Goal: Task Accomplishment & Management: Manage account settings

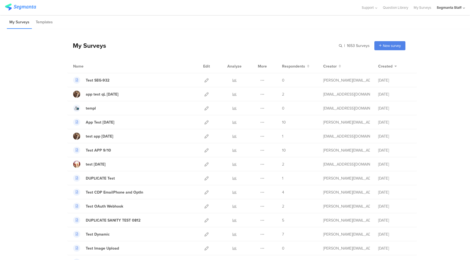
click at [458, 9] on div "Segmanta Staff" at bounding box center [448, 7] width 25 height 5
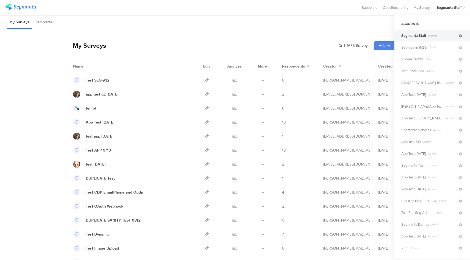
click at [459, 35] on icon at bounding box center [460, 35] width 3 height 3
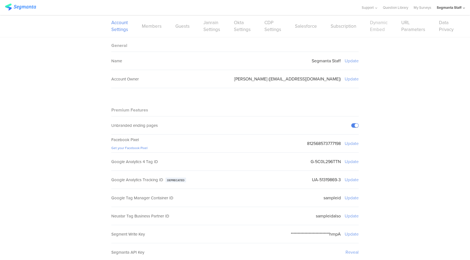
click at [374, 30] on link "Dynamic Embed" at bounding box center [379, 26] width 18 height 14
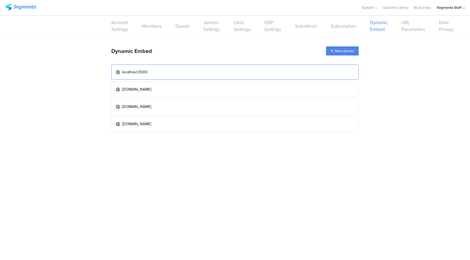
click at [176, 65] on link "localhost:3000" at bounding box center [234, 72] width 247 height 15
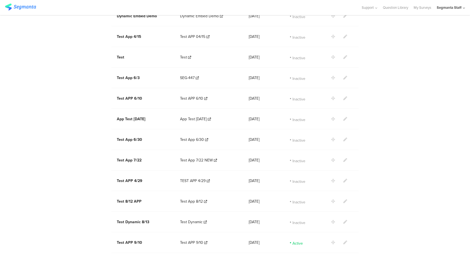
scroll to position [465, 0]
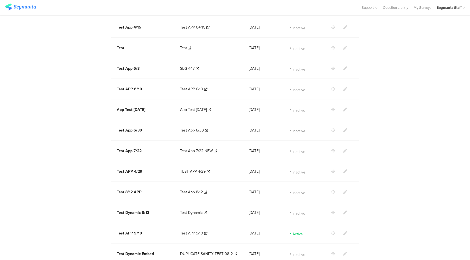
click at [343, 231] on icon at bounding box center [345, 233] width 4 height 4
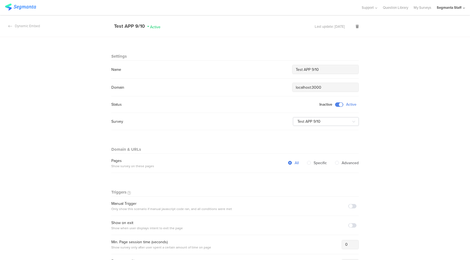
click at [337, 105] on span at bounding box center [339, 104] width 8 height 4
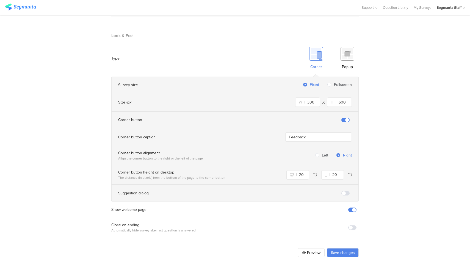
scroll to position [315, 0]
click at [343, 248] on button "Save changes" at bounding box center [343, 252] width 32 height 9
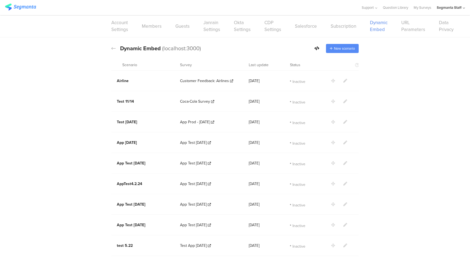
click at [339, 48] on span "New scenario" at bounding box center [344, 48] width 21 height 5
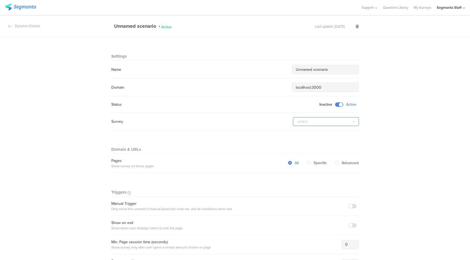
click at [305, 122] on input "text" at bounding box center [326, 121] width 66 height 9
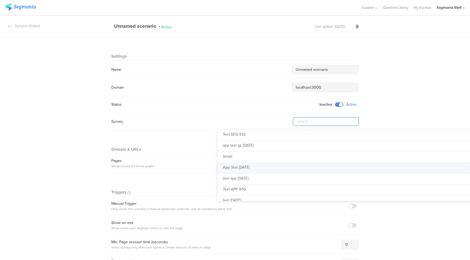
click at [259, 170] on li "App Test [DATE]" at bounding box center [356, 168] width 278 height 11
type input "App Test [DATE]"
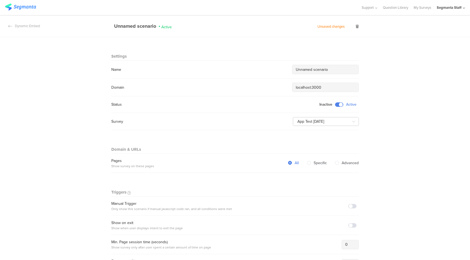
click at [315, 71] on input "Unnamed scenario" at bounding box center [324, 70] width 59 height 6
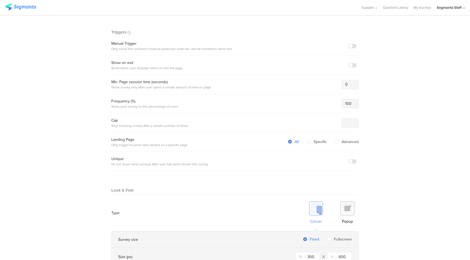
scroll to position [315, 0]
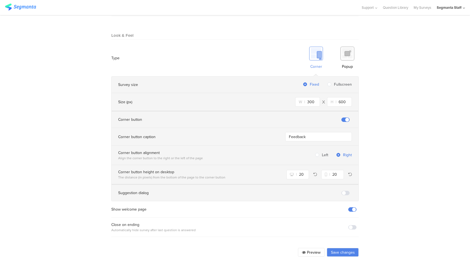
type input "Riel Test Event Fix"
click at [352, 222] on div "Close on ending Automatically hide survey after last question is answered" at bounding box center [234, 227] width 247 height 11
click at [353, 225] on span at bounding box center [352, 227] width 8 height 4
click at [344, 248] on button "Save changes" at bounding box center [343, 252] width 32 height 9
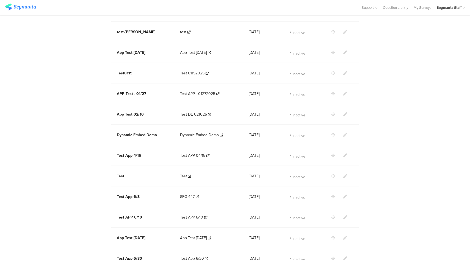
click at [311, 250] on div "Inactive" at bounding box center [310, 258] width 41 height 16
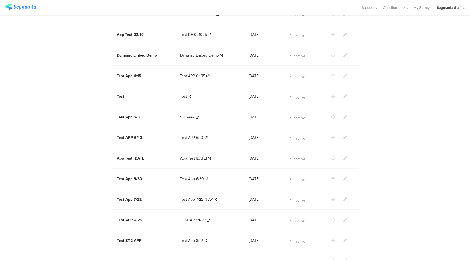
scroll to position [486, 0]
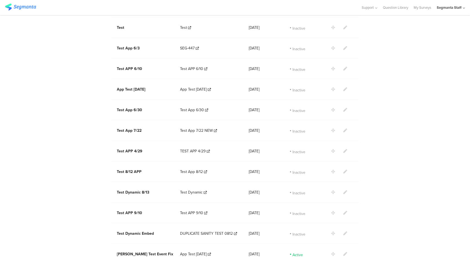
click at [343, 252] on icon at bounding box center [345, 254] width 4 height 4
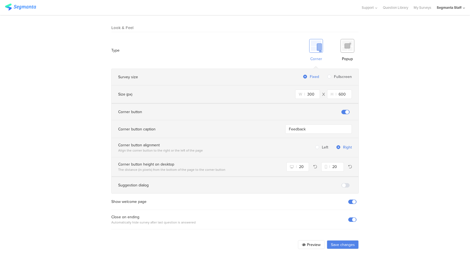
scroll to position [315, 0]
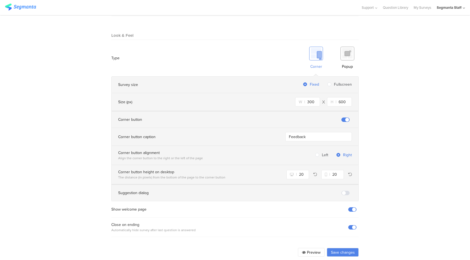
click at [305, 248] on button "Preview" at bounding box center [311, 252] width 27 height 9
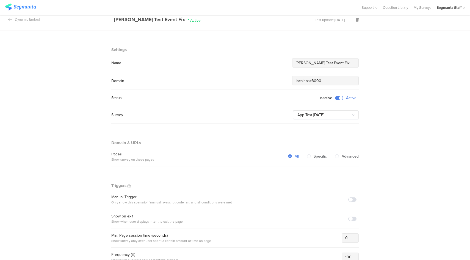
scroll to position [0, 0]
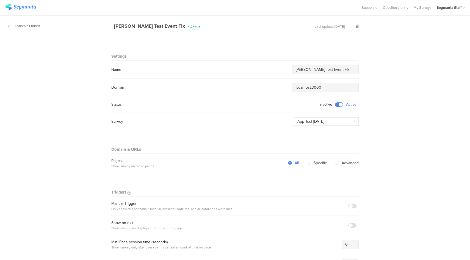
click at [26, 26] on div "Dynamic Embed" at bounding box center [20, 25] width 40 height 5
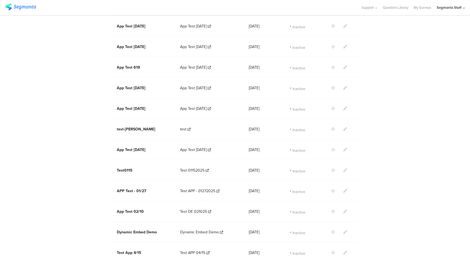
scroll to position [486, 0]
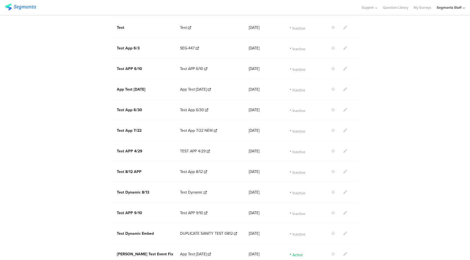
click at [344, 252] on icon at bounding box center [345, 254] width 4 height 4
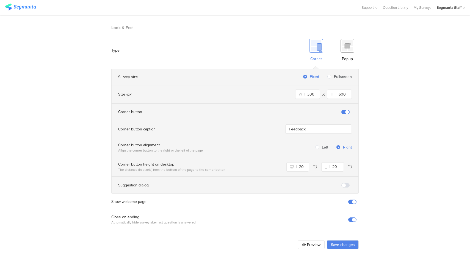
scroll to position [315, 0]
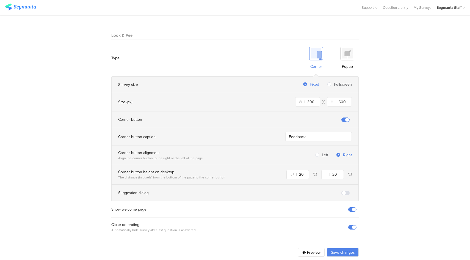
click at [344, 191] on span at bounding box center [345, 193] width 8 height 4
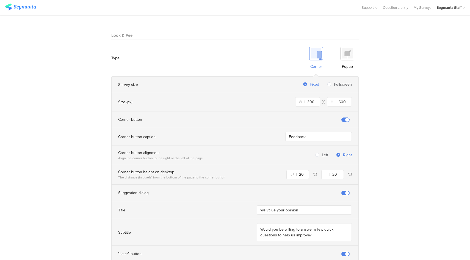
scroll to position [376, 0]
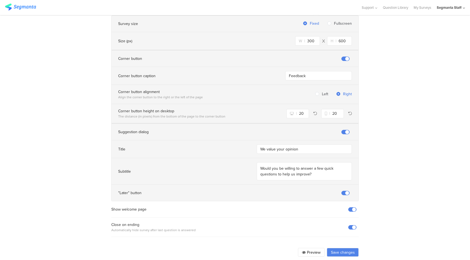
click at [343, 248] on button "Save changes" at bounding box center [343, 252] width 32 height 9
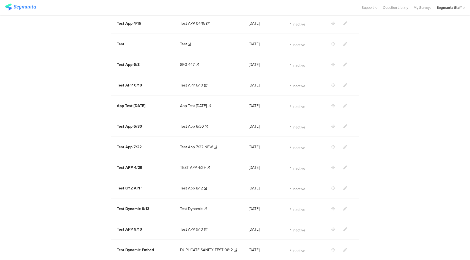
scroll to position [486, 0]
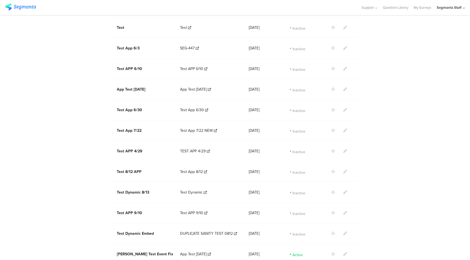
click at [331, 252] on icon at bounding box center [333, 254] width 4 height 4
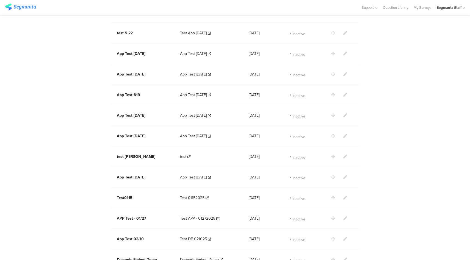
scroll to position [0, 0]
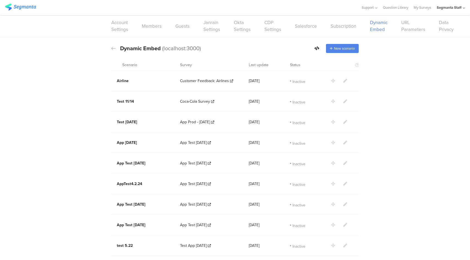
click at [314, 48] on icon at bounding box center [316, 48] width 5 height 4
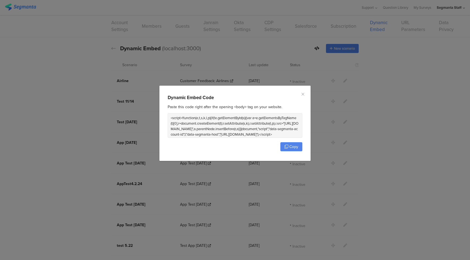
click at [245, 129] on textarea "<script>!function(e,t,s,k,l,p){if(!e.getElementById(s)){var a=e.getElementsByTa…" at bounding box center [234, 125] width 133 height 24
click at [255, 120] on textarea "<script>!function(e,t,s,k,l,p){if(!e.getElementById(s)){var a=e.getElementsByTa…" at bounding box center [234, 125] width 133 height 24
click at [298, 147] on button "Copy" at bounding box center [291, 146] width 22 height 9
click at [295, 149] on span "Copy" at bounding box center [293, 147] width 9 height 6
click at [303, 94] on icon "Close" at bounding box center [302, 94] width 4 height 4
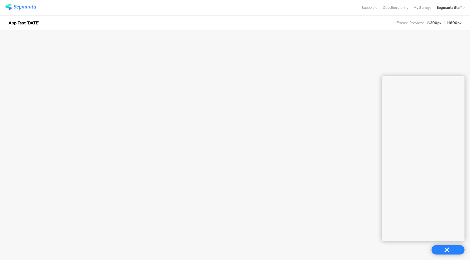
click at [447, 252] on div at bounding box center [447, 249] width 29 height 9
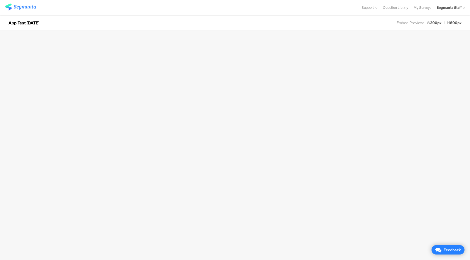
click at [447, 252] on div "Feedback" at bounding box center [451, 250] width 19 height 6
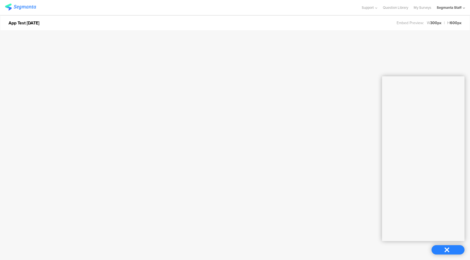
click at [436, 249] on div at bounding box center [447, 249] width 29 height 9
